Goal: Task Accomplishment & Management: Manage account settings

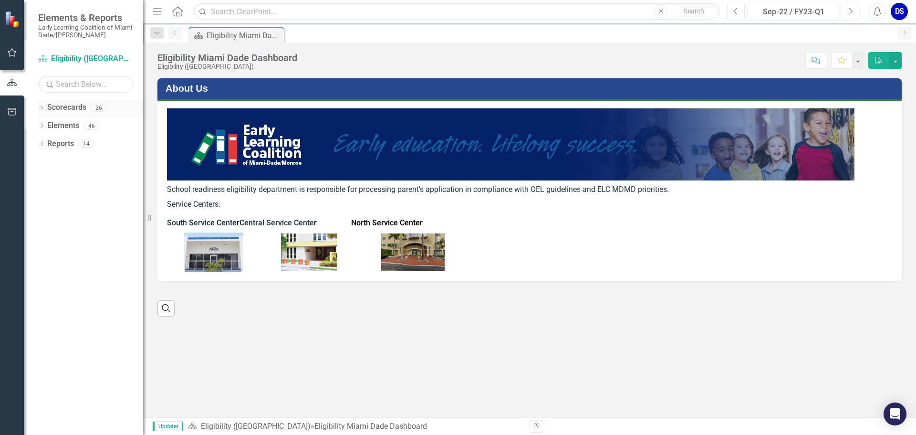
click at [49, 106] on link "Scorecards" at bounding box center [66, 107] width 39 height 11
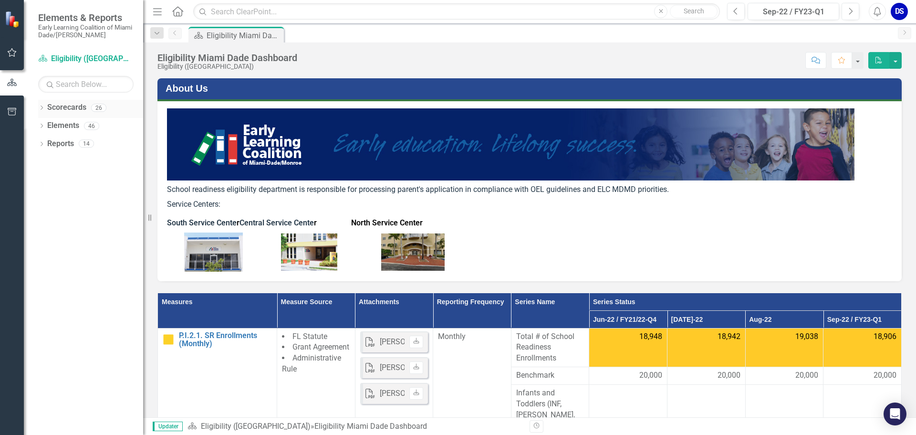
click at [44, 109] on icon "Dropdown" at bounding box center [41, 108] width 7 height 5
click at [52, 127] on div "Dropdown" at bounding box center [48, 126] width 10 height 8
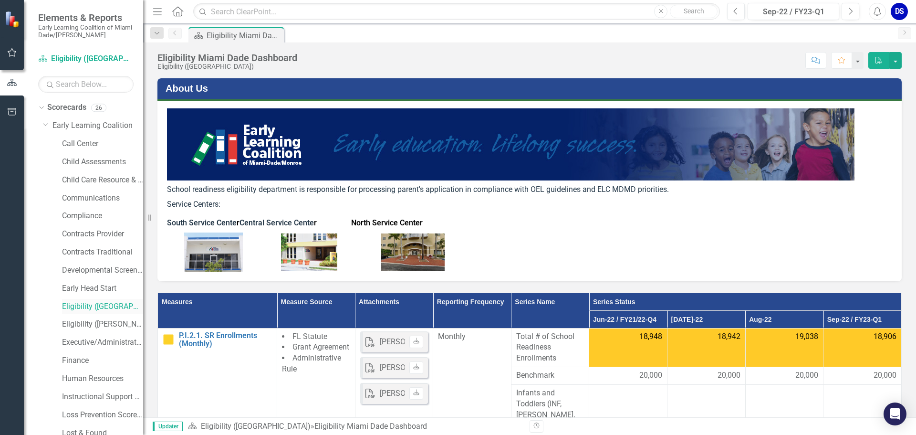
click at [124, 307] on link "Eligibility ([GEOGRAPHIC_DATA])" at bounding box center [102, 306] width 81 height 11
click at [854, 15] on button "Next" at bounding box center [851, 11] width 18 height 17
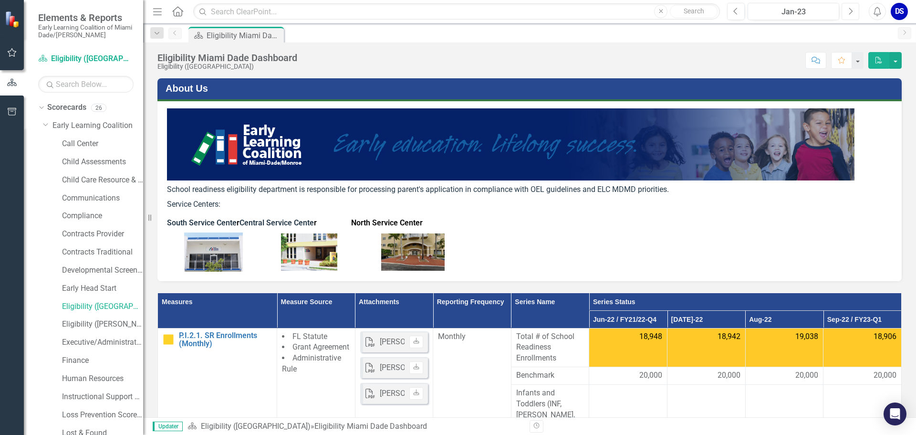
click at [850, 10] on icon "Next" at bounding box center [850, 11] width 5 height 9
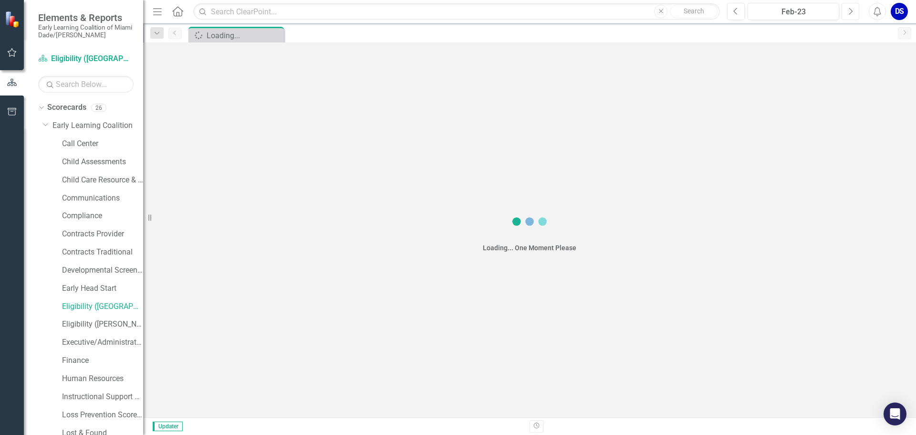
click at [850, 10] on icon "Next" at bounding box center [850, 11] width 5 height 9
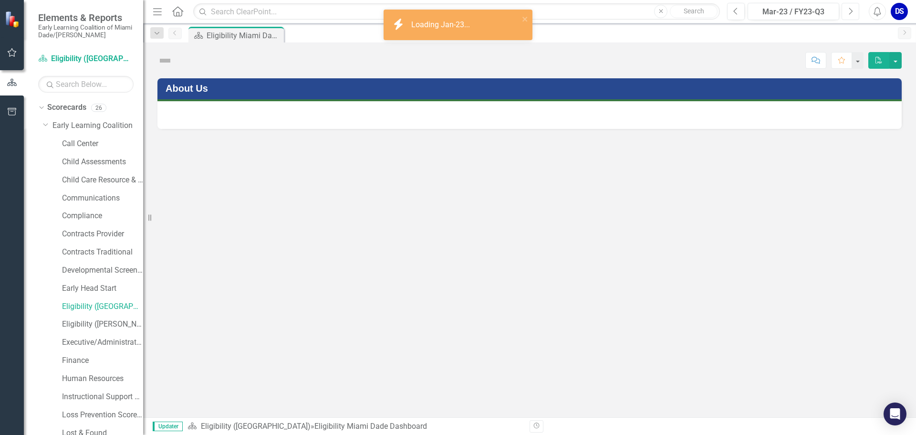
click at [850, 10] on icon "Next" at bounding box center [850, 11] width 5 height 9
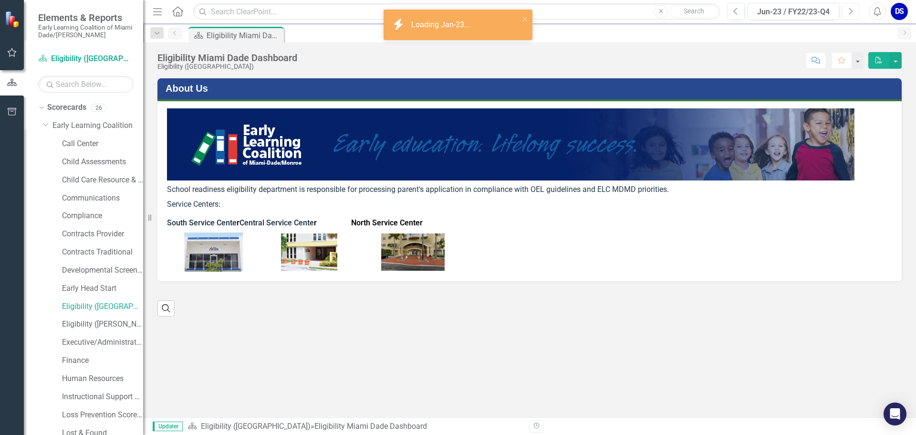
click at [850, 10] on icon "Next" at bounding box center [850, 11] width 5 height 9
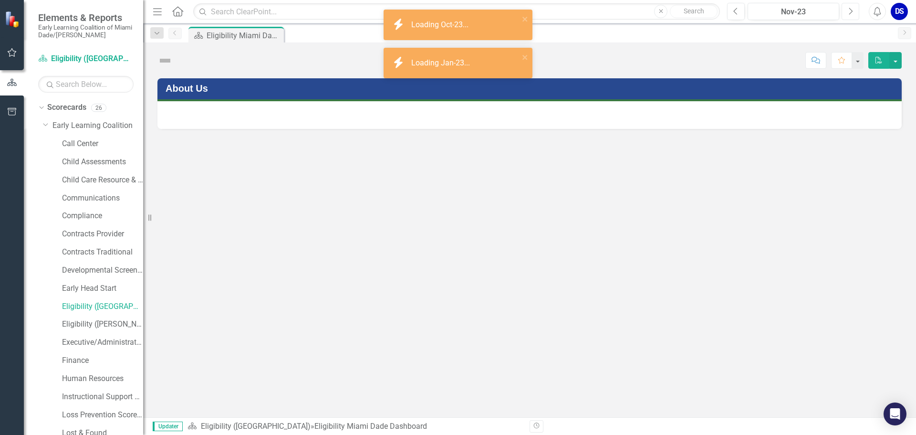
click at [850, 10] on icon "Next" at bounding box center [850, 11] width 5 height 9
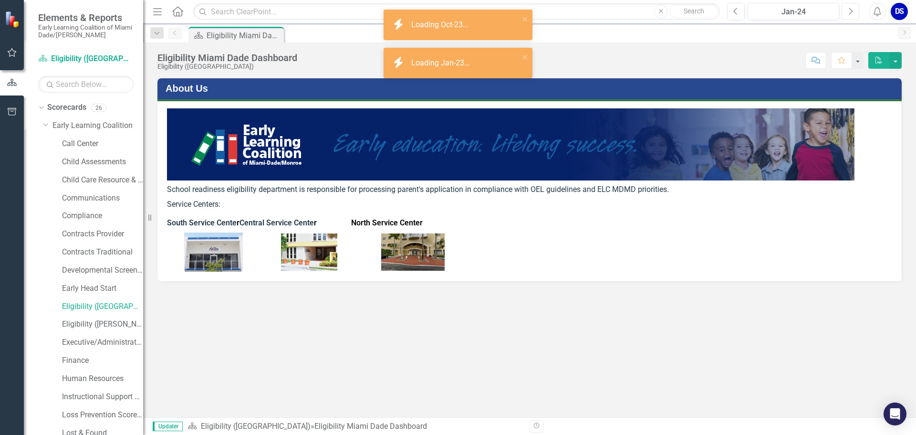
click at [850, 10] on icon "Next" at bounding box center [850, 11] width 5 height 9
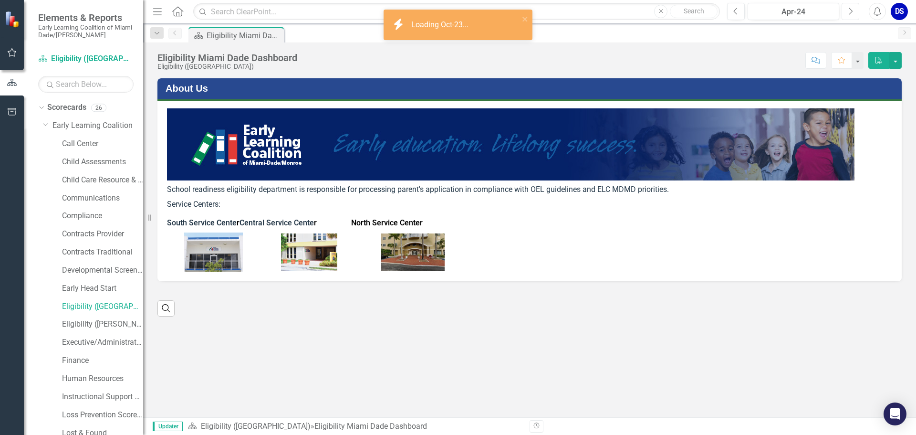
click at [850, 10] on icon "Next" at bounding box center [850, 11] width 5 height 9
click at [849, 12] on icon "Next" at bounding box center [850, 11] width 5 height 9
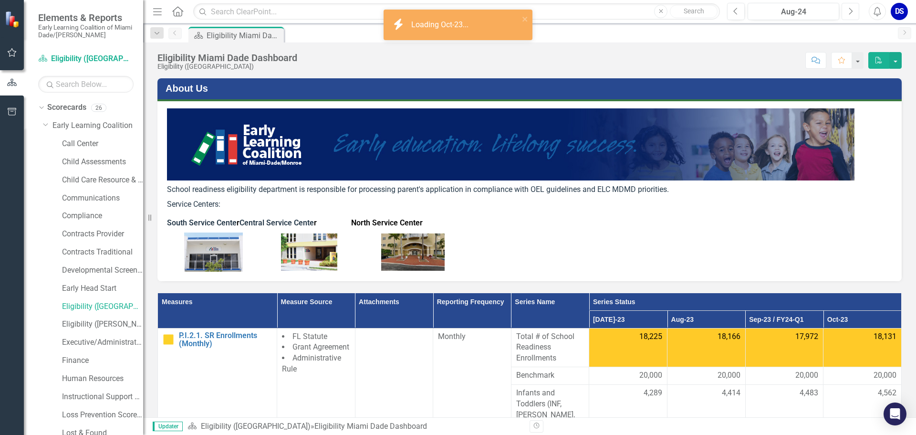
click at [845, 5] on button "Next" at bounding box center [851, 11] width 18 height 17
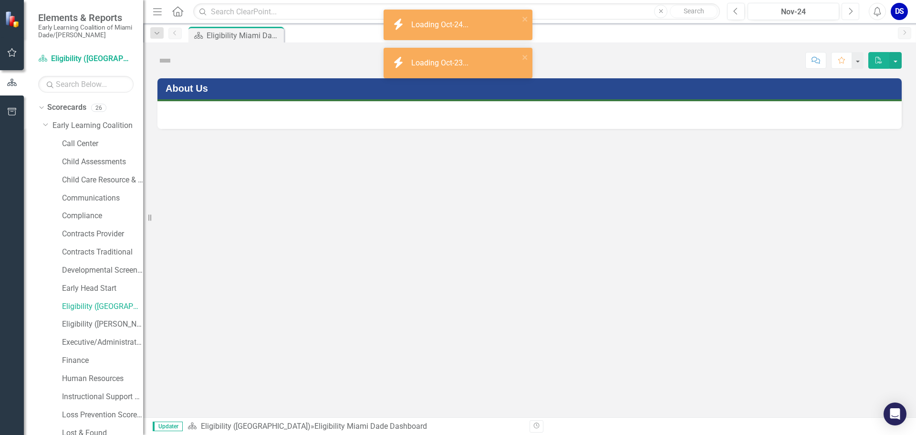
click at [845, 5] on button "Next" at bounding box center [851, 11] width 18 height 17
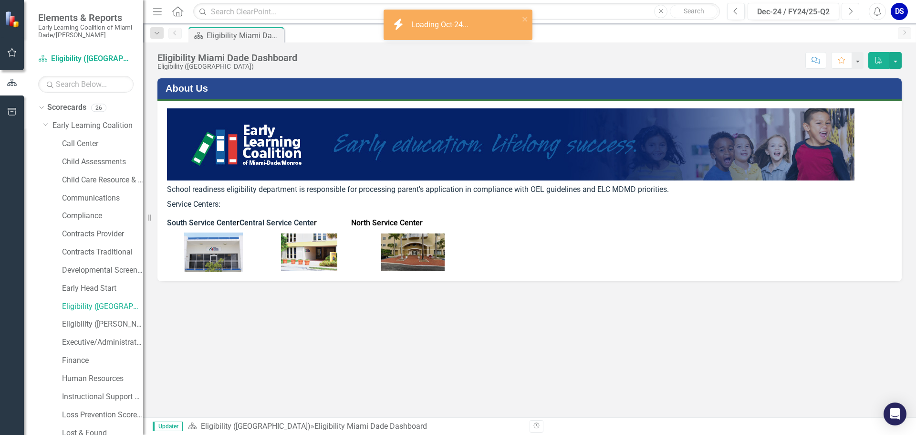
click at [845, 5] on button "Next" at bounding box center [851, 11] width 18 height 17
click at [844, 5] on button "Next" at bounding box center [851, 11] width 18 height 17
click at [844, 6] on button "Next" at bounding box center [851, 11] width 18 height 17
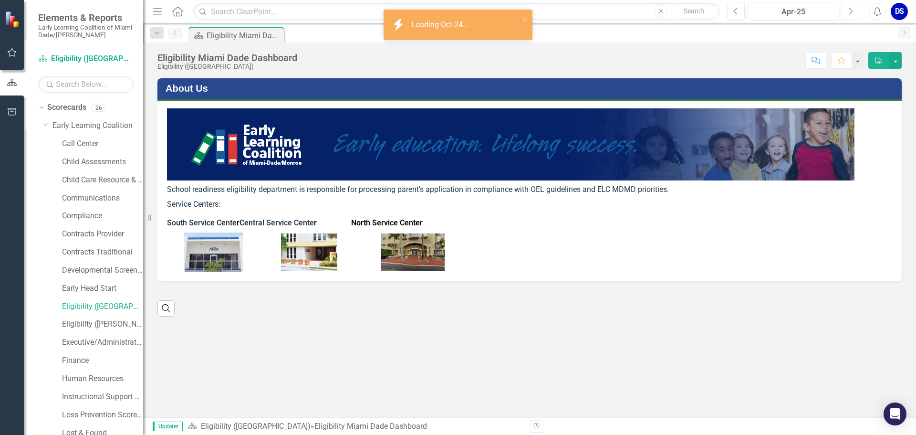
click at [844, 6] on button "Next" at bounding box center [851, 11] width 18 height 17
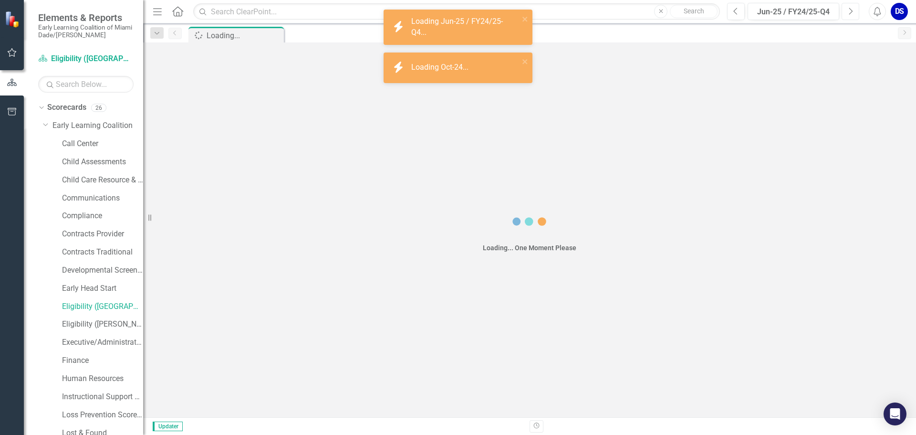
click at [844, 7] on button "Next" at bounding box center [851, 11] width 18 height 17
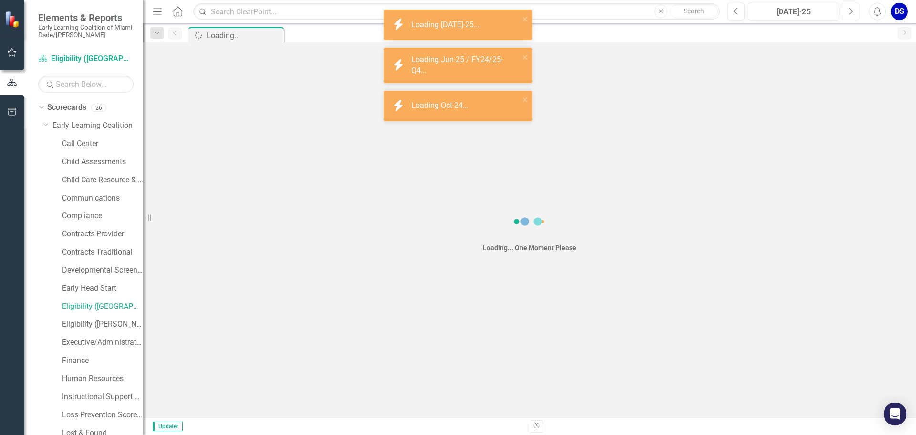
click at [844, 8] on button "Next" at bounding box center [851, 11] width 18 height 17
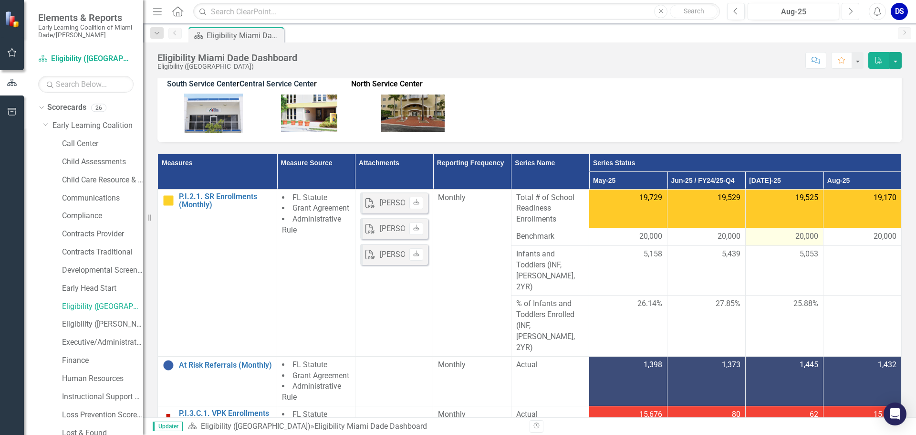
scroll to position [143, 0]
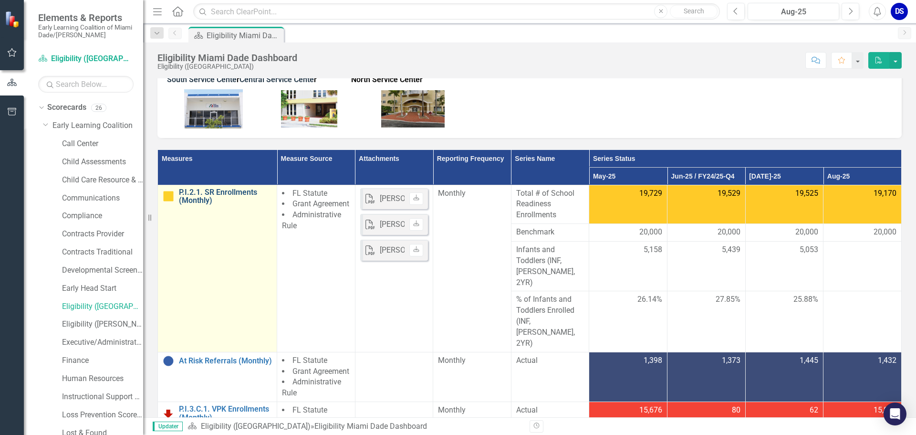
click at [200, 194] on link "P.I.2.1. SR Enrollments (Monthly)" at bounding box center [225, 196] width 93 height 17
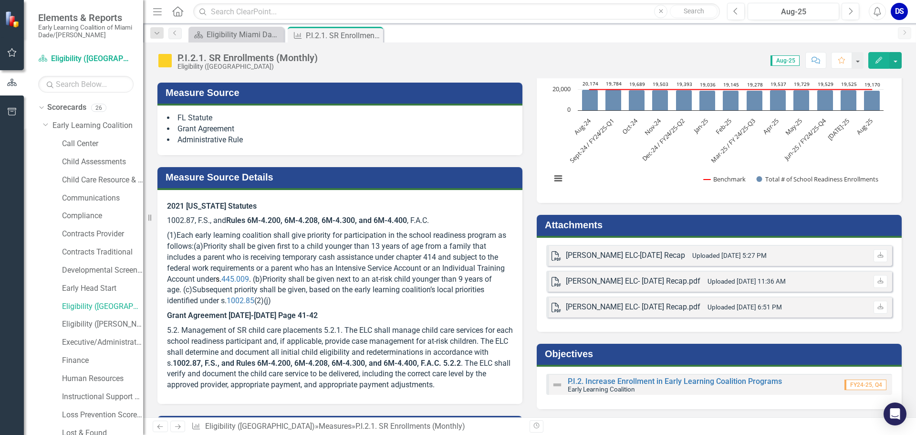
scroll to position [286, 0]
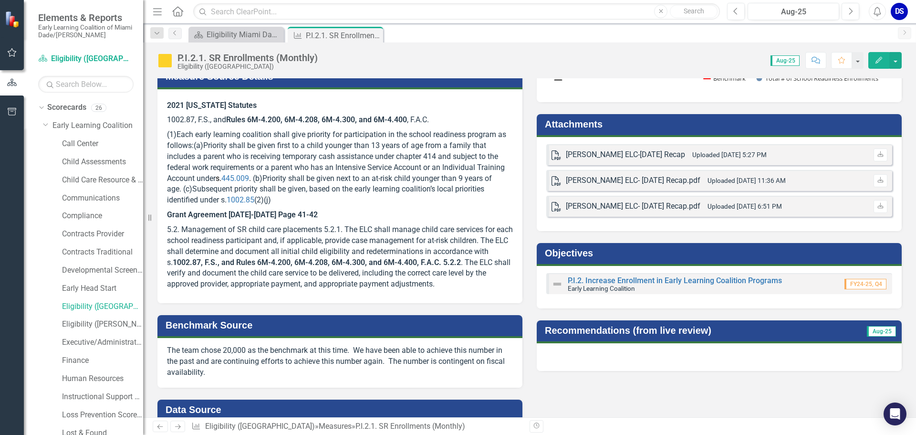
click at [859, 226] on div "PDF [PERSON_NAME] ELC-[DATE] Recap Uploaded [DATE] 5:27 PM Download PDF [PERSON…" at bounding box center [719, 184] width 365 height 94
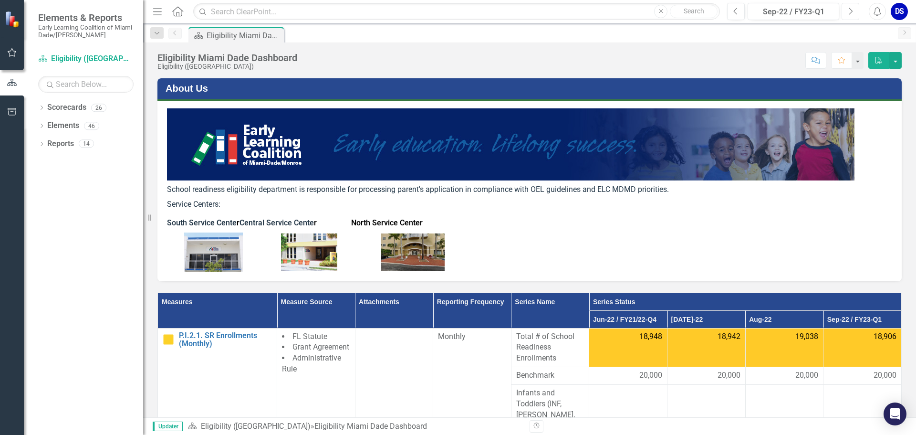
click at [852, 10] on icon "Next" at bounding box center [850, 11] width 5 height 9
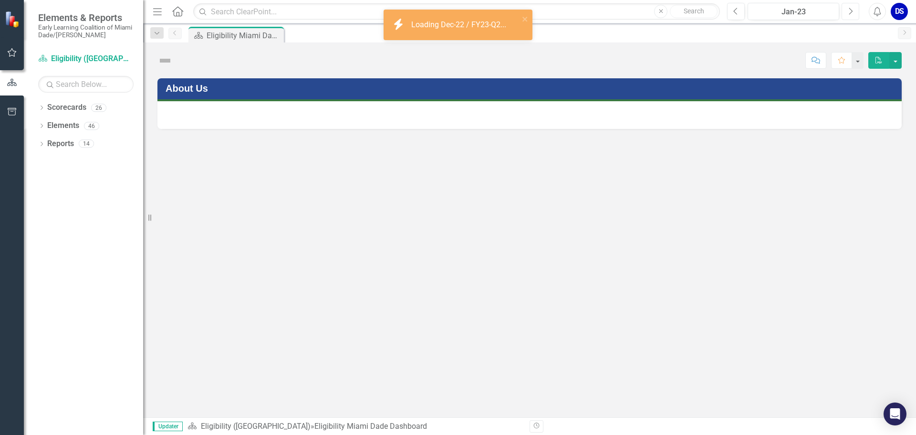
click at [852, 10] on icon "button" at bounding box center [852, 11] width 4 height 7
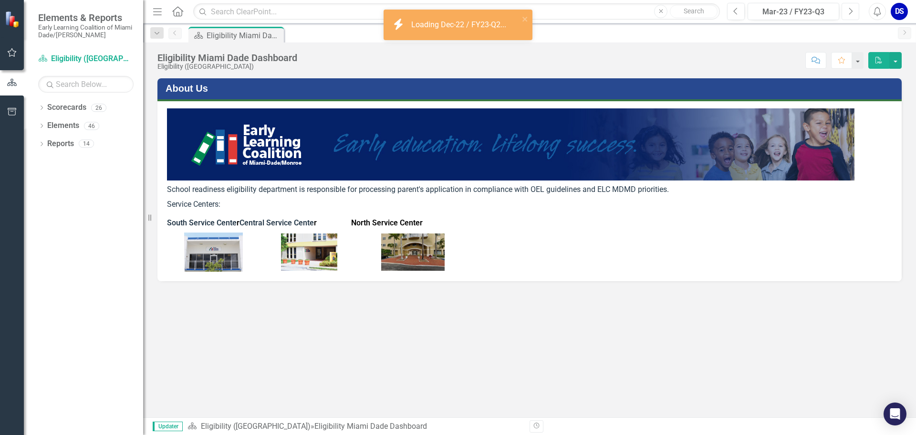
click at [851, 10] on icon "button" at bounding box center [852, 11] width 4 height 7
click at [851, 10] on icon "Next" at bounding box center [850, 11] width 5 height 9
click at [851, 9] on icon "button" at bounding box center [852, 11] width 4 height 7
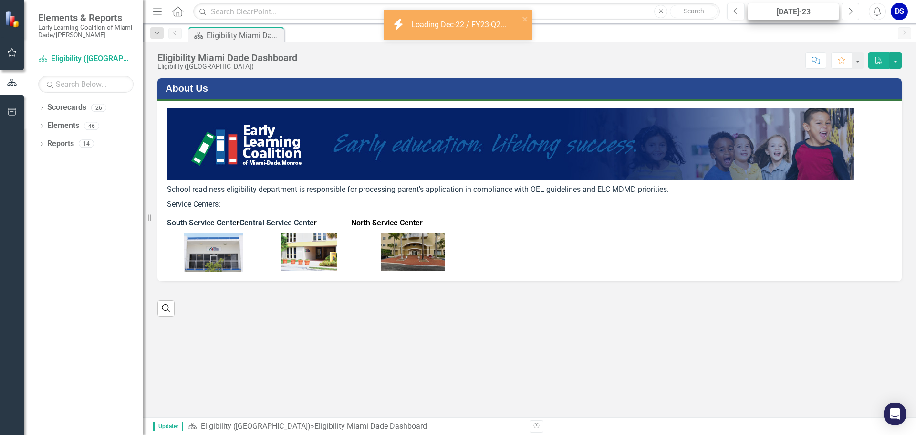
drag, startPoint x: 851, startPoint y: 9, endPoint x: 839, endPoint y: 5, distance: 12.5
click at [851, 9] on icon "button" at bounding box center [852, 11] width 4 height 7
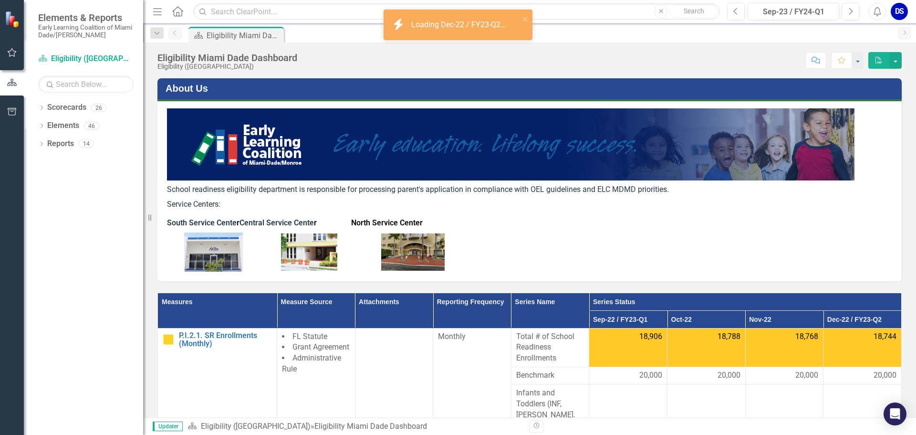
click at [822, 2] on div "Menu Home Search Close Search Previous Sep-23 / FY24-Q1 Next Alerts DS User Edi…" at bounding box center [529, 11] width 773 height 23
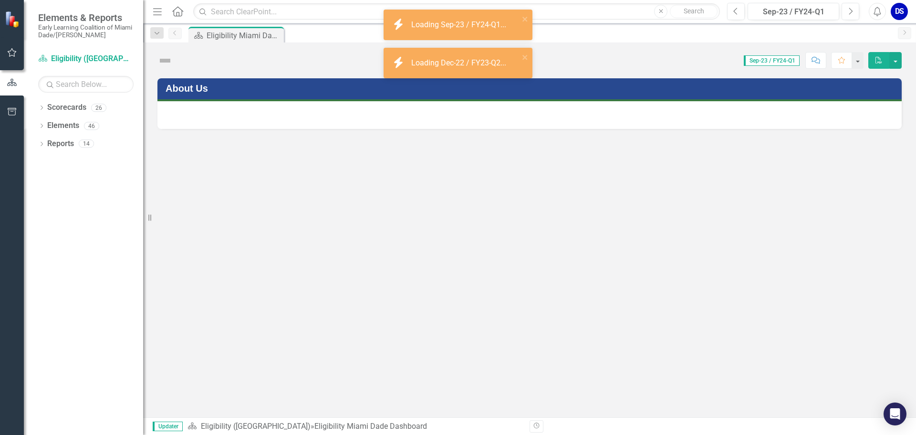
click at [834, 21] on div "Menu Home Search Close Search Previous Sep-23 / FY24-Q1 Next Alerts DS User Edi…" at bounding box center [529, 11] width 773 height 23
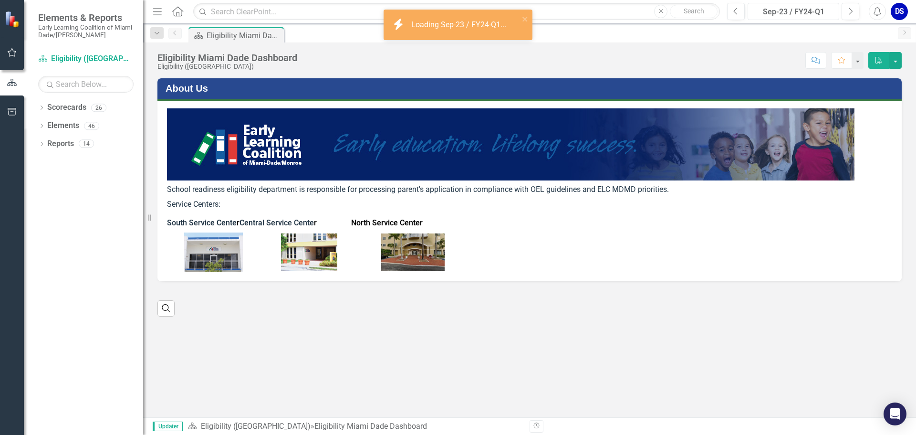
click at [828, 14] on div "Sep-23 / FY24-Q1" at bounding box center [793, 11] width 85 height 11
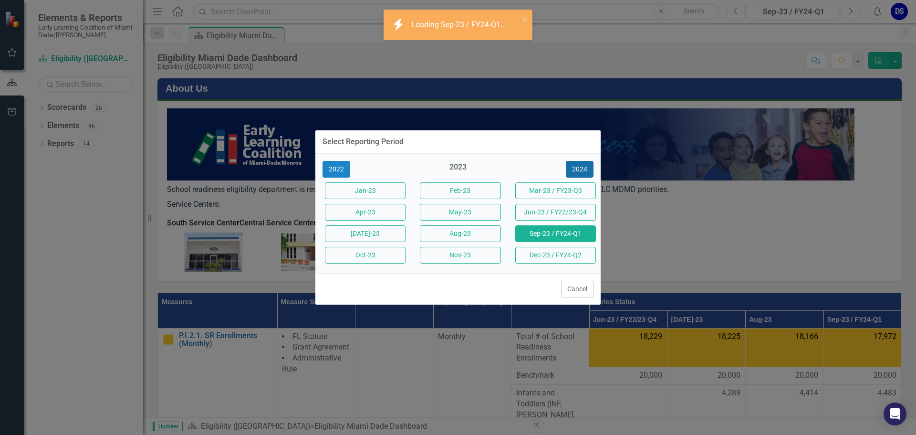
click at [575, 168] on button "2024" at bounding box center [580, 169] width 28 height 17
click at [575, 168] on button "2025" at bounding box center [580, 169] width 28 height 17
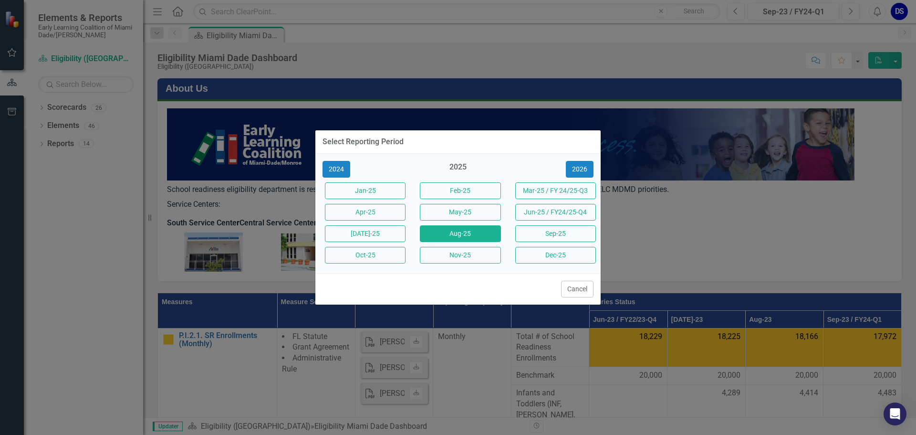
click at [447, 235] on button "Aug-25" at bounding box center [460, 233] width 81 height 17
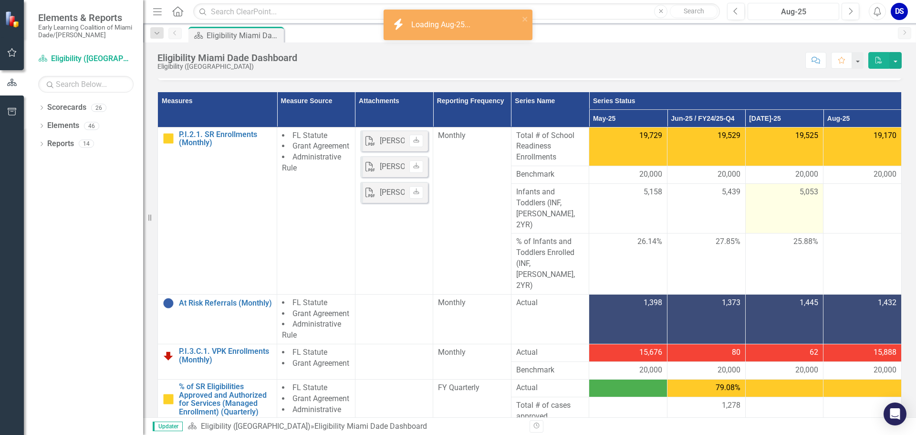
scroll to position [235, 0]
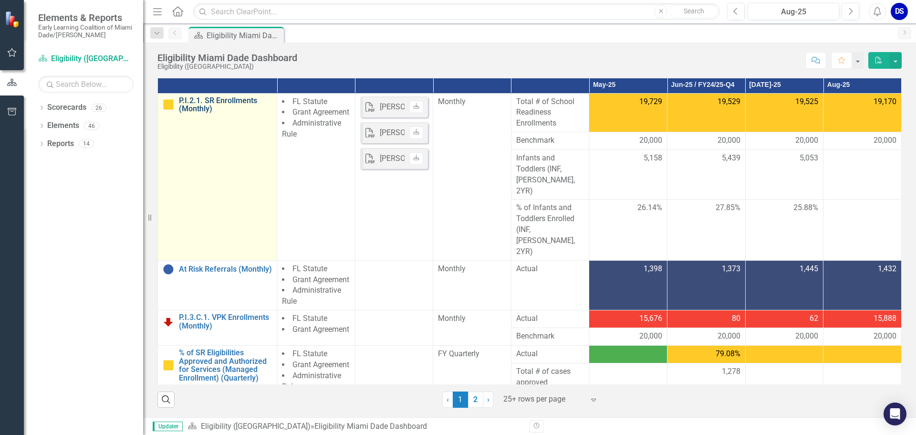
click at [182, 98] on link "P.I.2.1. SR Enrollments (Monthly)" at bounding box center [225, 104] width 93 height 17
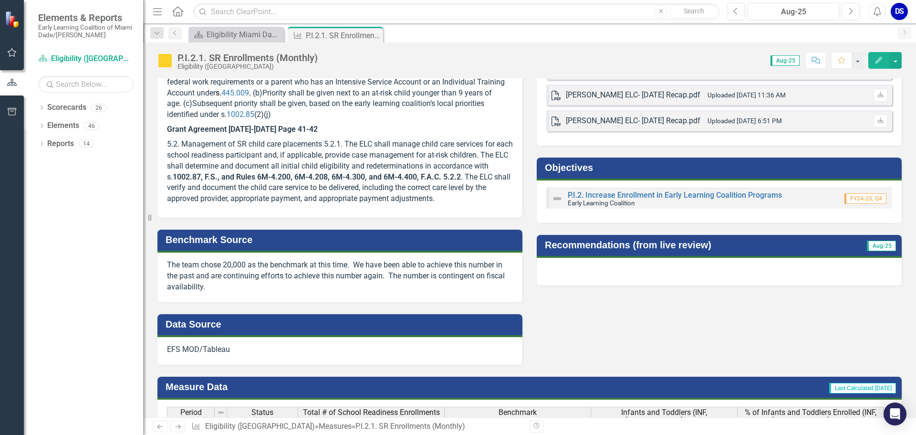
scroll to position [286, 0]
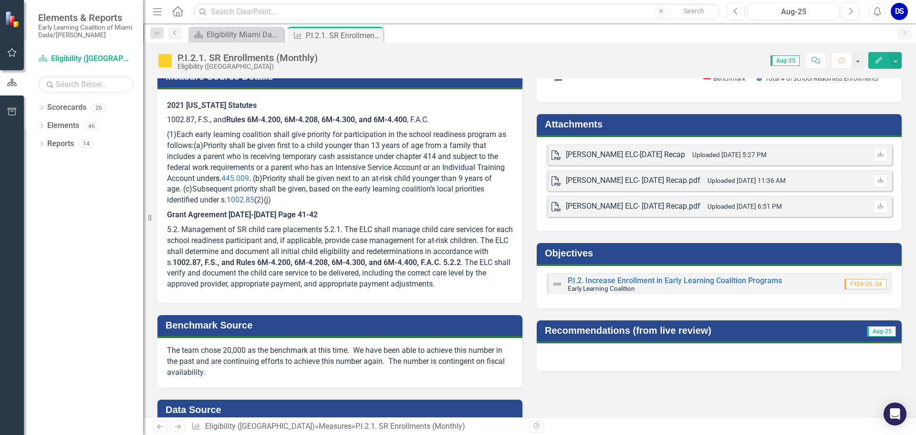
click at [780, 223] on div "PDF [PERSON_NAME] ELC-[DATE] Recap Uploaded [DATE] 5:27 PM Download PDF [PERSON…" at bounding box center [719, 184] width 365 height 94
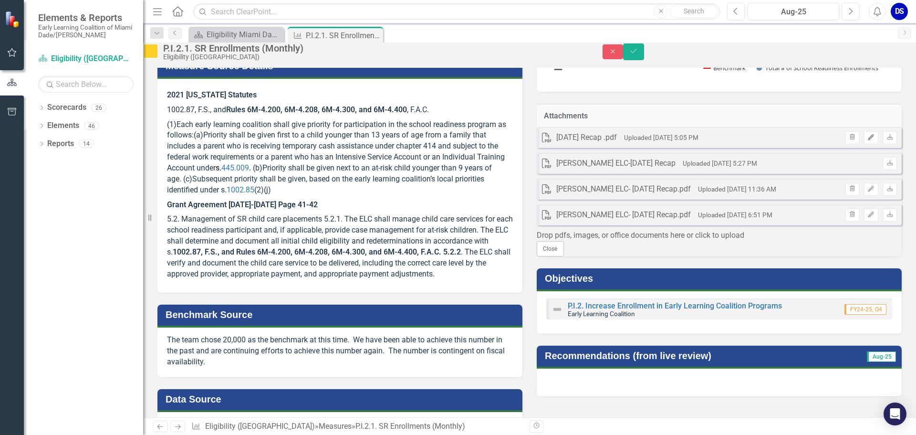
click at [868, 140] on icon "Edit" at bounding box center [871, 138] width 7 height 6
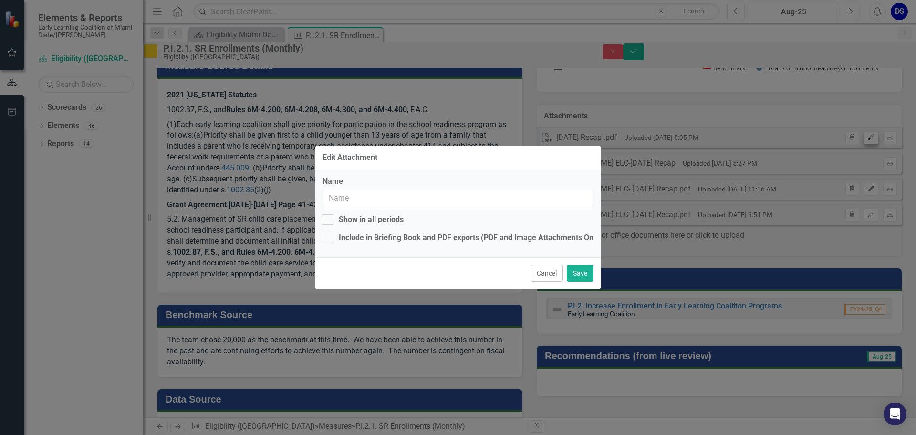
type input "[DATE] Recap .pdf"
checkbox input "true"
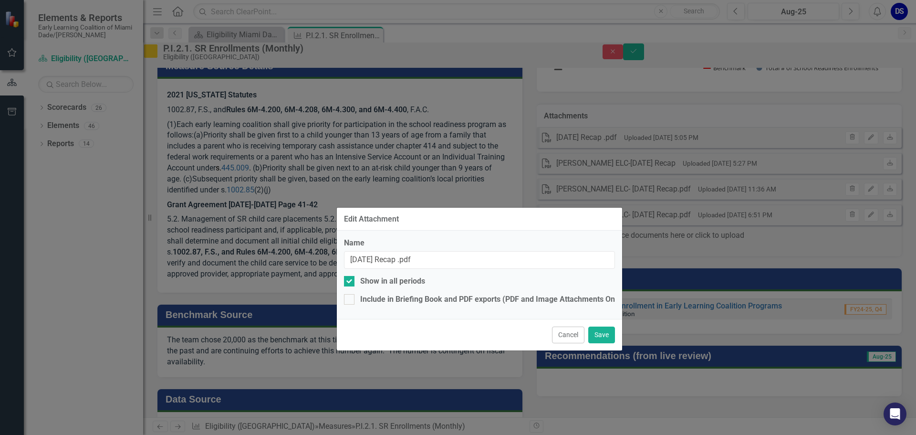
drag, startPoint x: 445, startPoint y: 167, endPoint x: 455, endPoint y: 221, distance: 55.7
click at [462, 224] on div "Edit Attachment" at bounding box center [479, 219] width 285 height 23
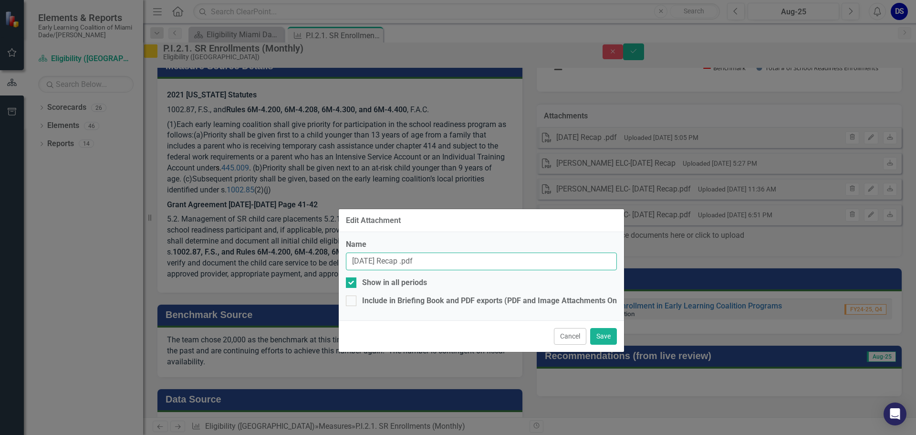
click at [352, 261] on input "[DATE] Recap .pdf" at bounding box center [481, 261] width 271 height 18
type input "[PERSON_NAME] ELC-[DATE] Recap .pdf"
click at [602, 334] on button "Save" at bounding box center [603, 336] width 27 height 17
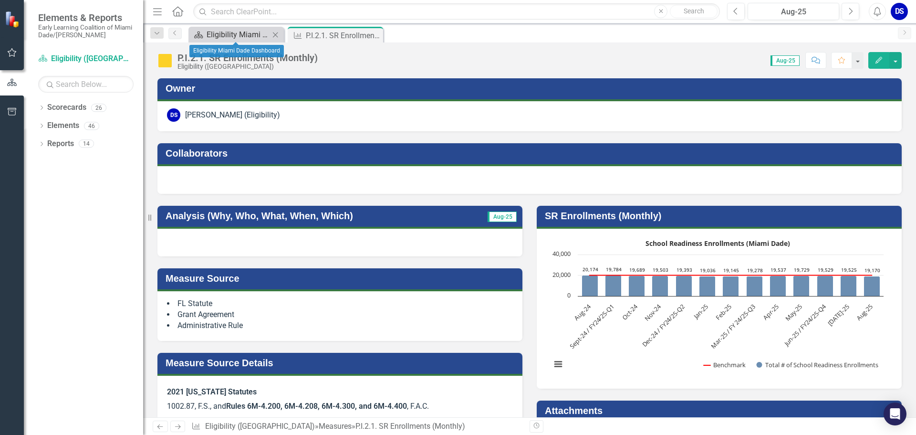
click at [225, 33] on div "Eligibility Miami Dade Dashboard" at bounding box center [238, 35] width 63 height 12
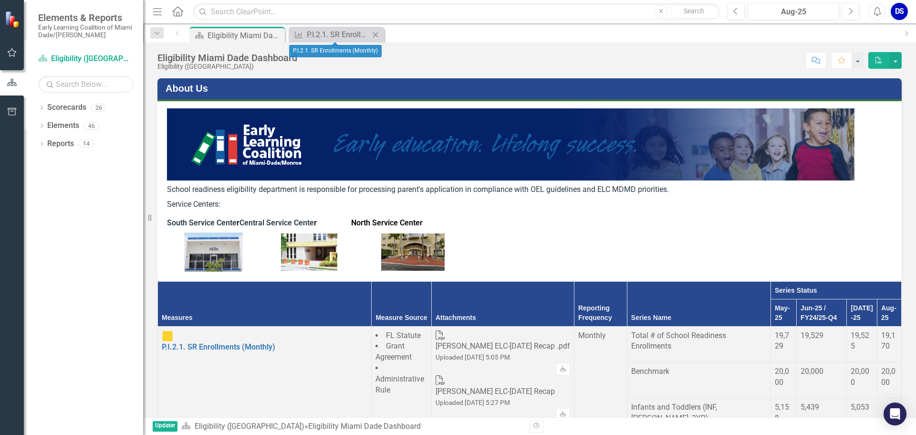
click at [336, 27] on div "Measure P.I.2.1. SR Enrollments (Monthly) Close" at bounding box center [336, 35] width 95 height 16
click at [338, 33] on div "P.I.2.1. SR Enrollments (Monthly)" at bounding box center [338, 35] width 63 height 12
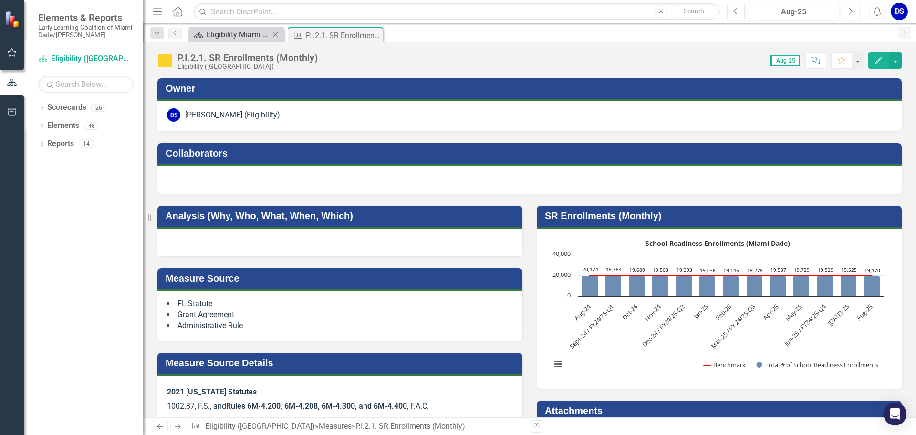
click at [204, 33] on link "Scorecard Eligibility Miami Dade Dashboard" at bounding box center [230, 35] width 79 height 12
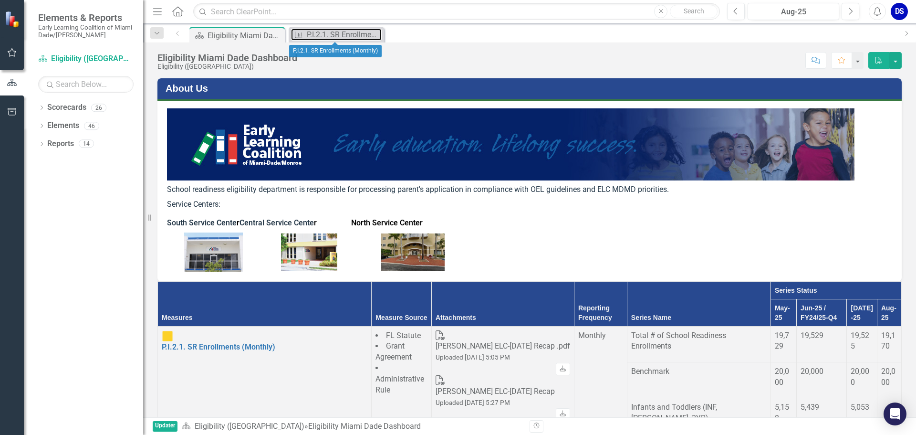
drag, startPoint x: 346, startPoint y: 37, endPoint x: 390, endPoint y: 38, distance: 44.9
click at [346, 37] on div "P.I.2.1. SR Enrollments (Monthly)" at bounding box center [344, 35] width 75 height 12
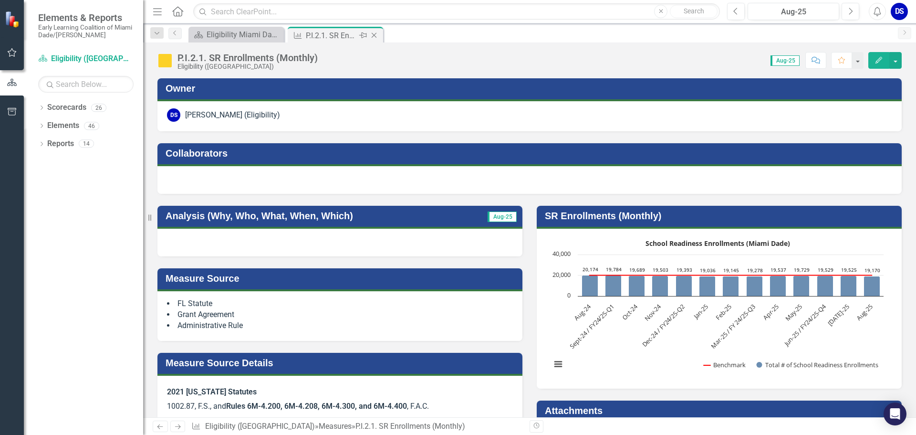
click at [376, 37] on icon at bounding box center [374, 35] width 5 height 5
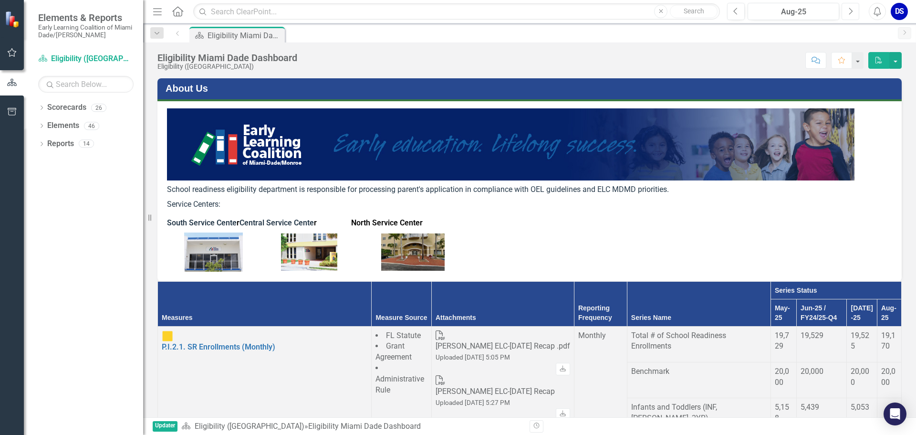
click at [852, 11] on icon "button" at bounding box center [852, 11] width 4 height 7
click at [507, 213] on p at bounding box center [529, 214] width 725 height 4
click at [899, 18] on div "DS" at bounding box center [899, 11] width 17 height 17
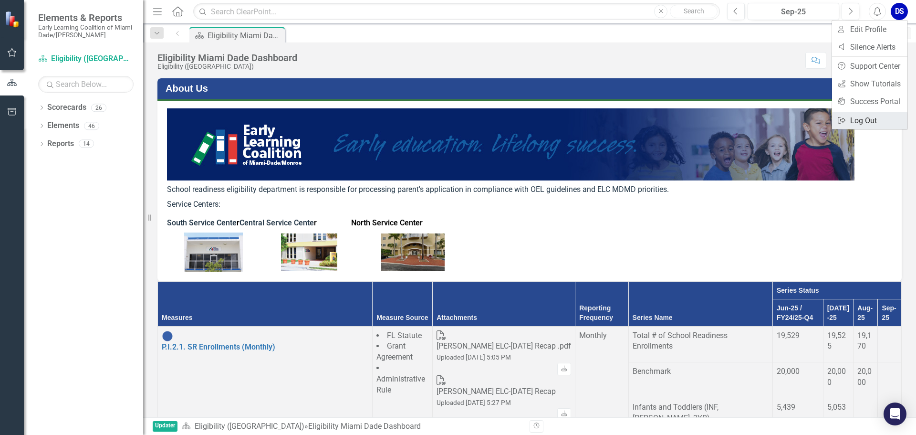
click at [857, 115] on link "Logout Log Out" at bounding box center [869, 121] width 75 height 18
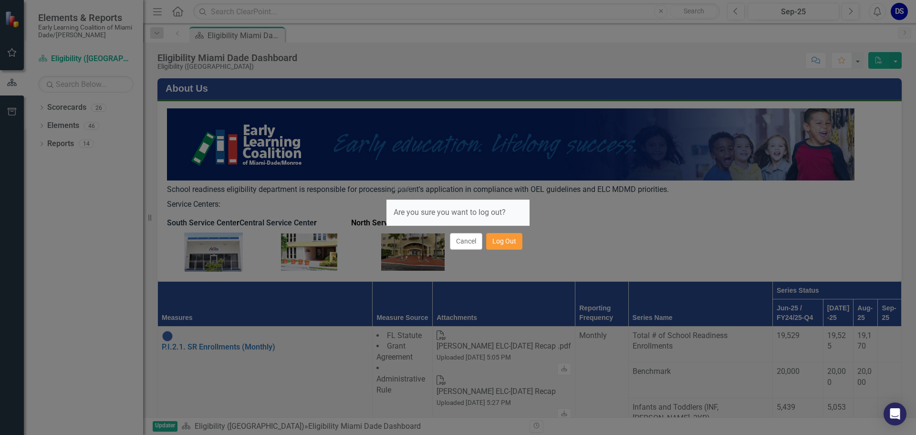
drag, startPoint x: 502, startPoint y: 240, endPoint x: 496, endPoint y: 188, distance: 51.9
click at [505, 239] on button "Log Out" at bounding box center [504, 241] width 36 height 17
